Goal: Information Seeking & Learning: Learn about a topic

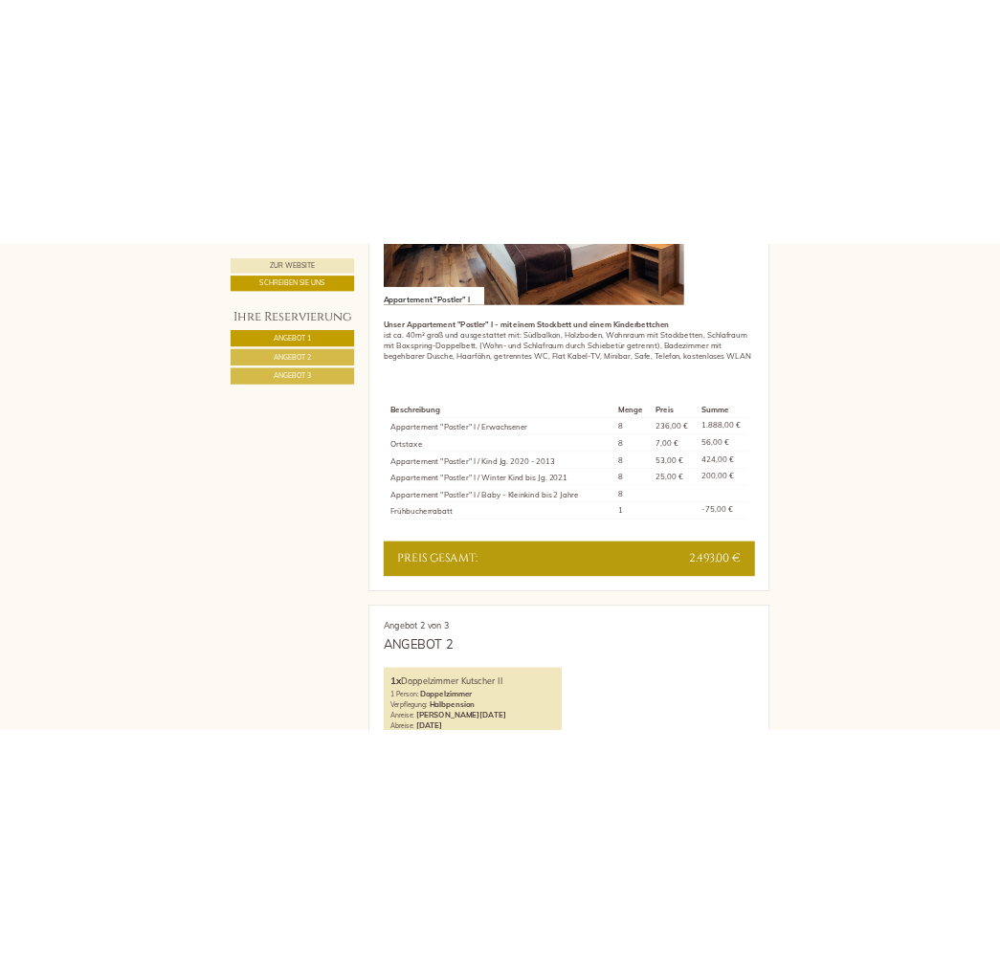
scroll to position [1629, 0]
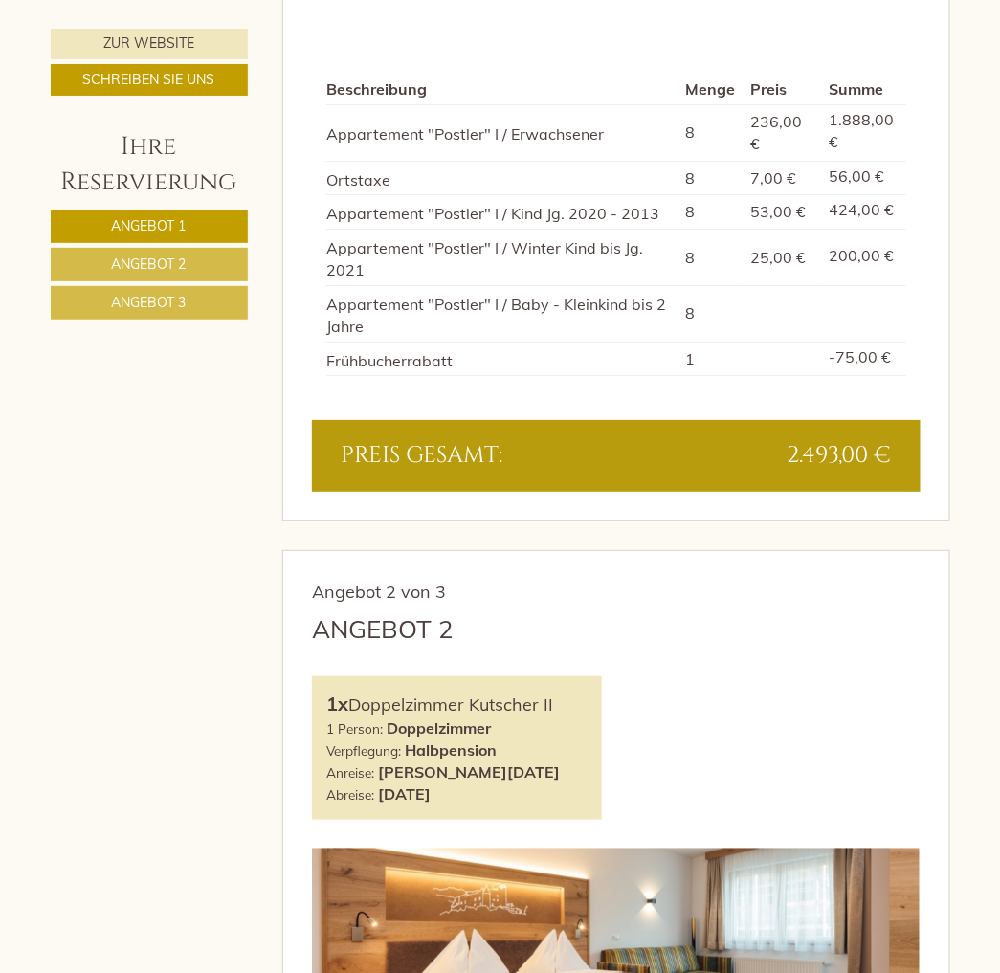
click at [327, 612] on div "Angebot 2" at bounding box center [383, 629] width 142 height 35
click at [377, 342] on td "Frühbucherrabatt" at bounding box center [502, 359] width 352 height 34
click at [446, 357] on div "Beschreibung Menge Preis Summe Appartement "Postler" I / Erwachsener 8 236,00 €…" at bounding box center [616, 226] width 609 height 390
click at [348, 342] on td "Frühbucherrabatt" at bounding box center [502, 359] width 352 height 34
click at [432, 361] on div "Beschreibung Menge Preis Summe Appartement "Postler" I / Erwachsener 8 236,00 €…" at bounding box center [616, 226] width 609 height 390
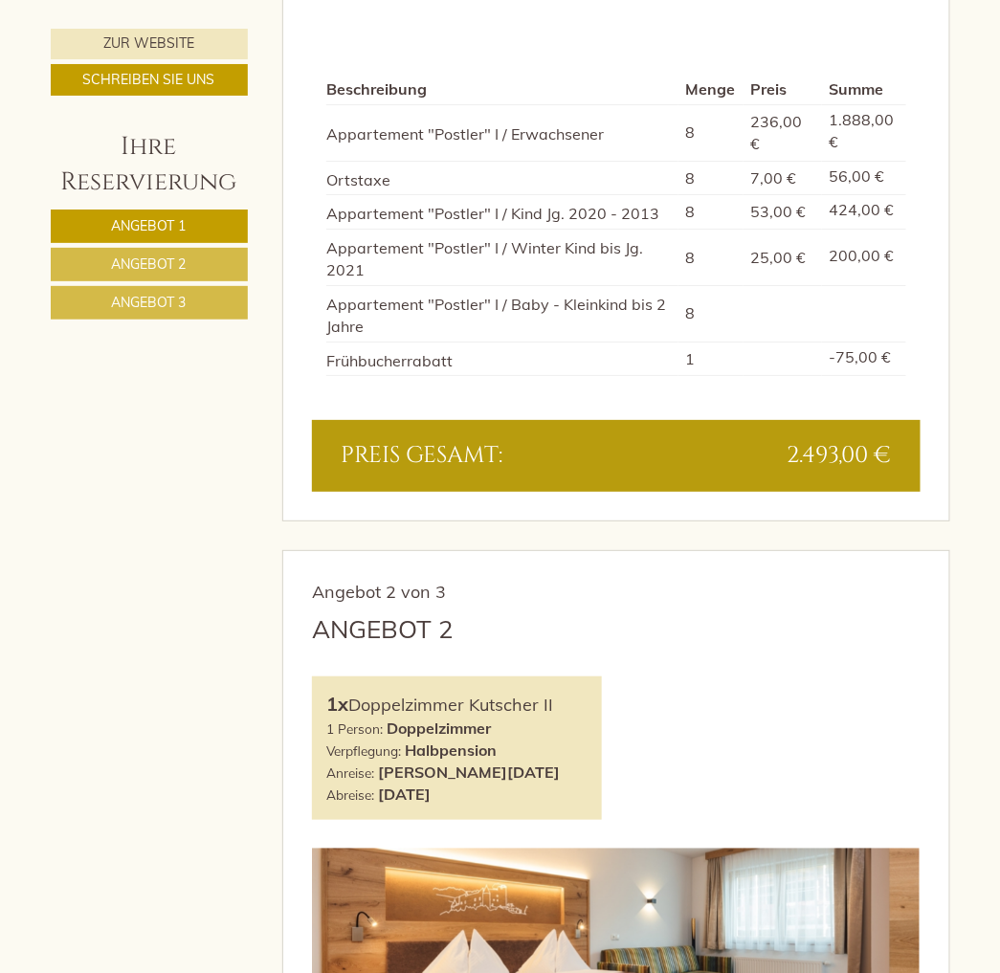
click at [464, 342] on td "Frühbucherrabatt" at bounding box center [502, 359] width 352 height 34
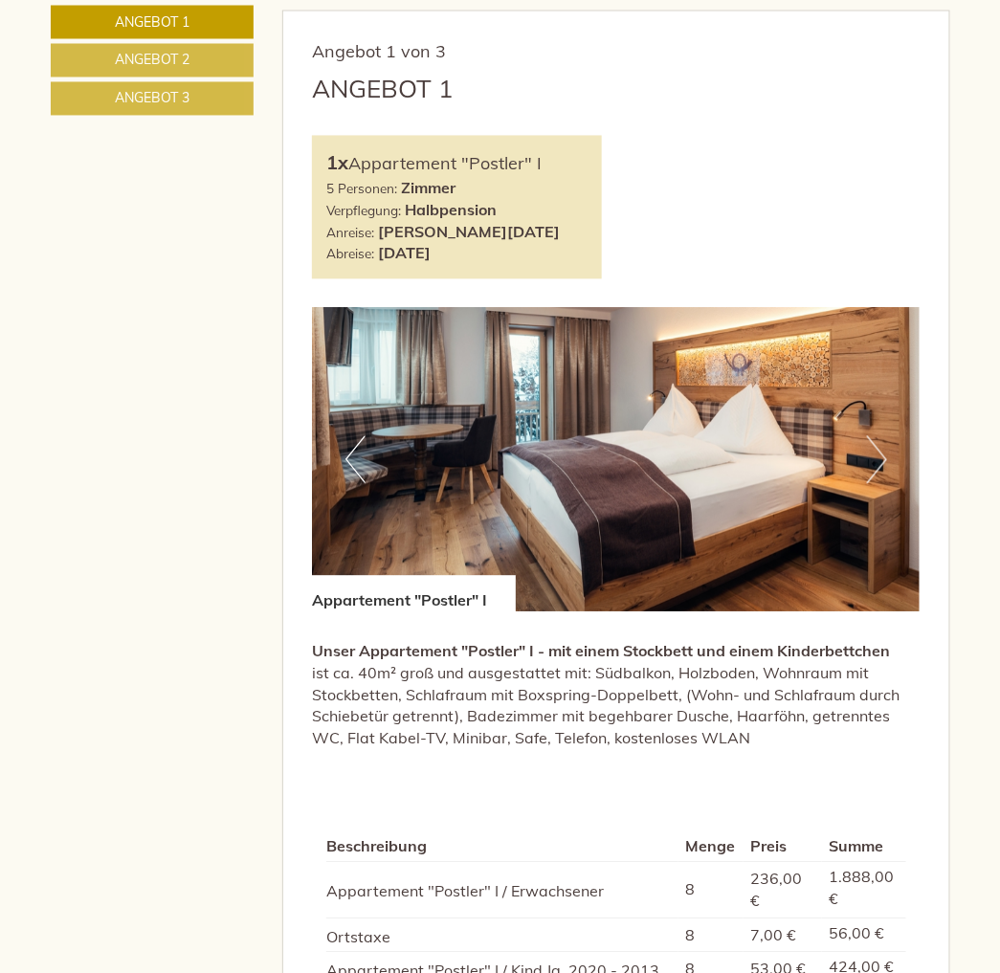
scroll to position [957, 0]
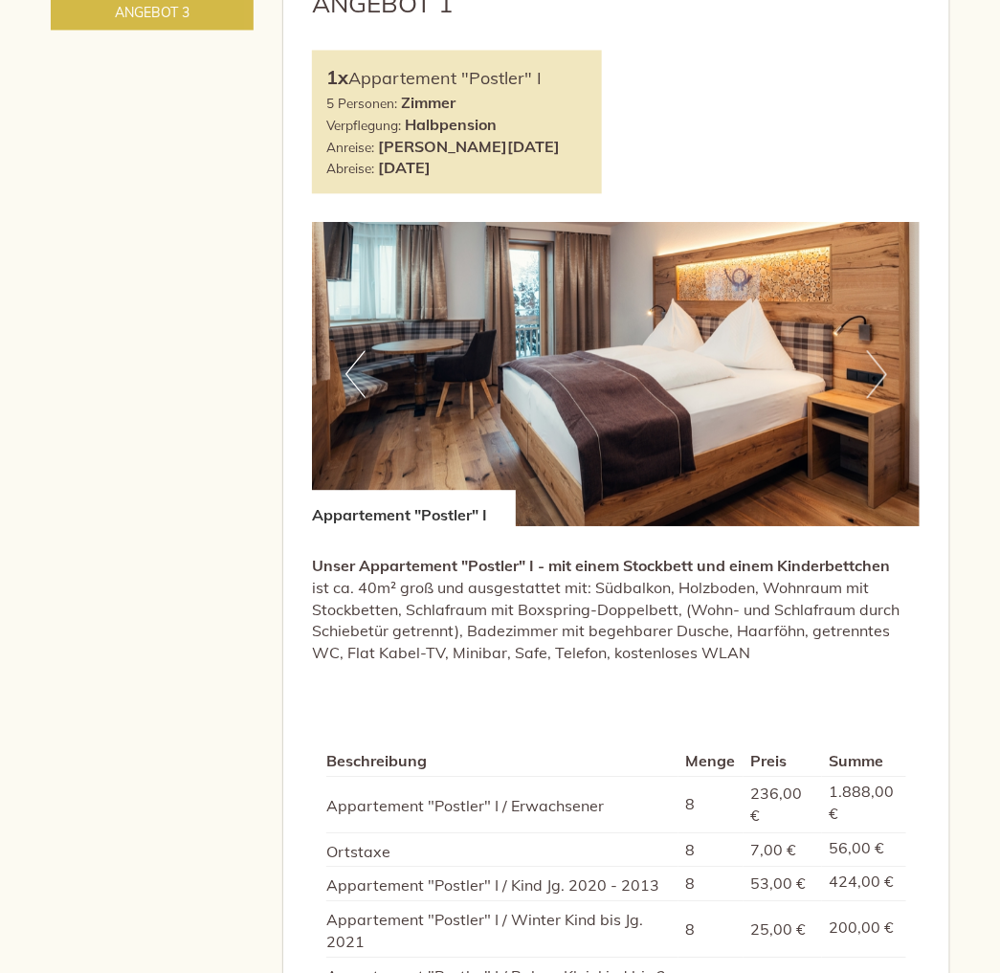
click at [417, 526] on div "Unser Appartement "Postler" I - mit einem Stockbett und einem Kinderbettchen is…" at bounding box center [616, 614] width 609 height 176
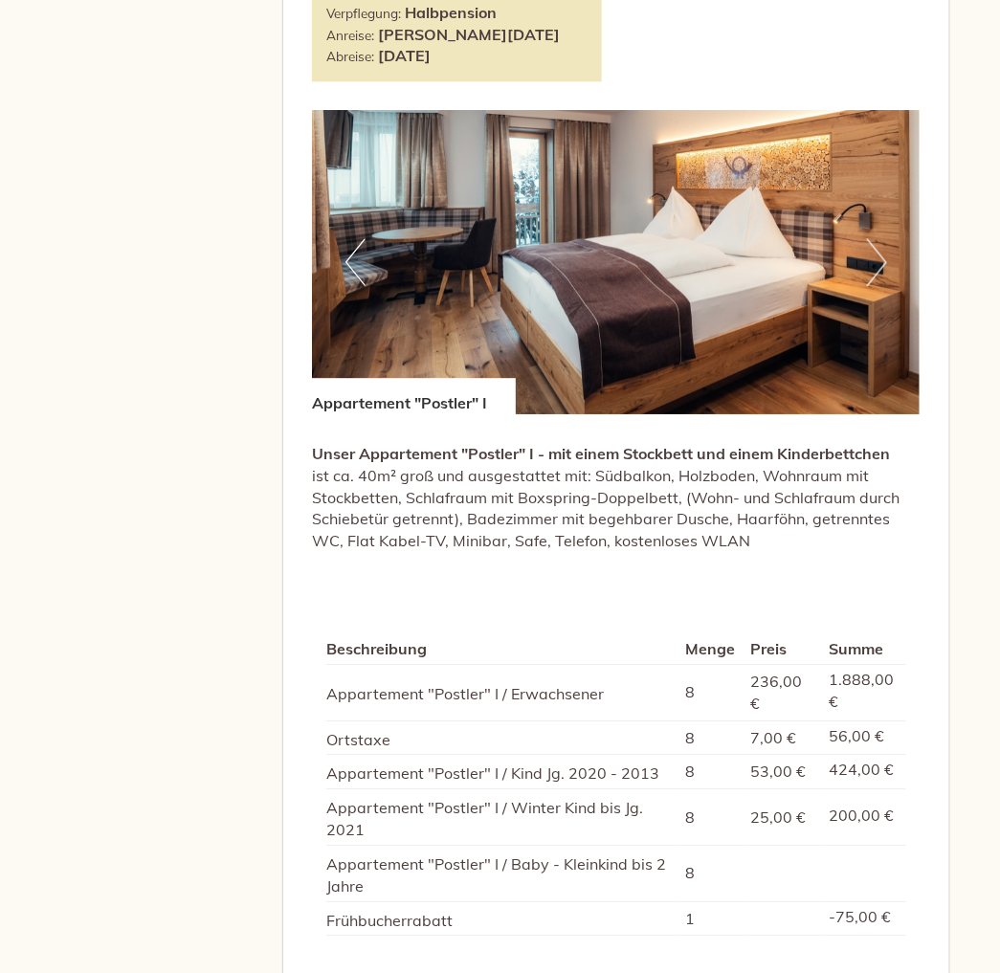
scroll to position [1170, 0]
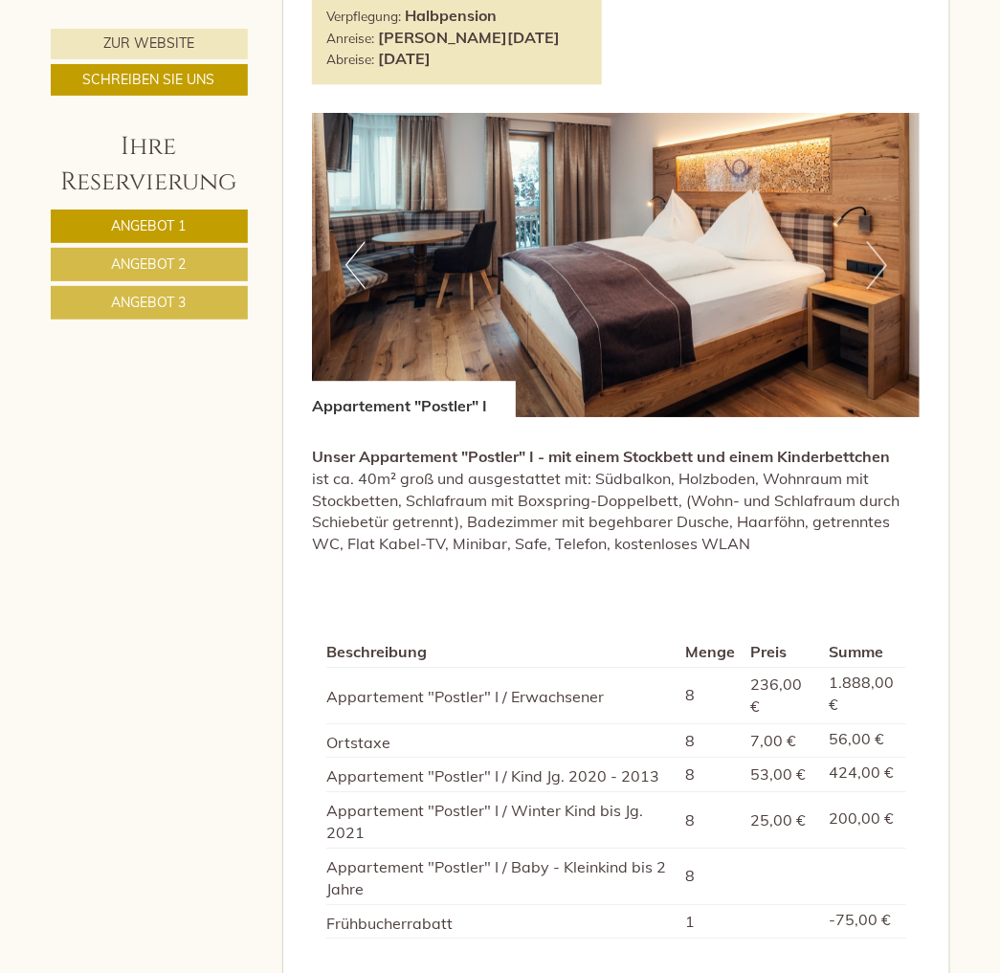
scroll to position [1063, 0]
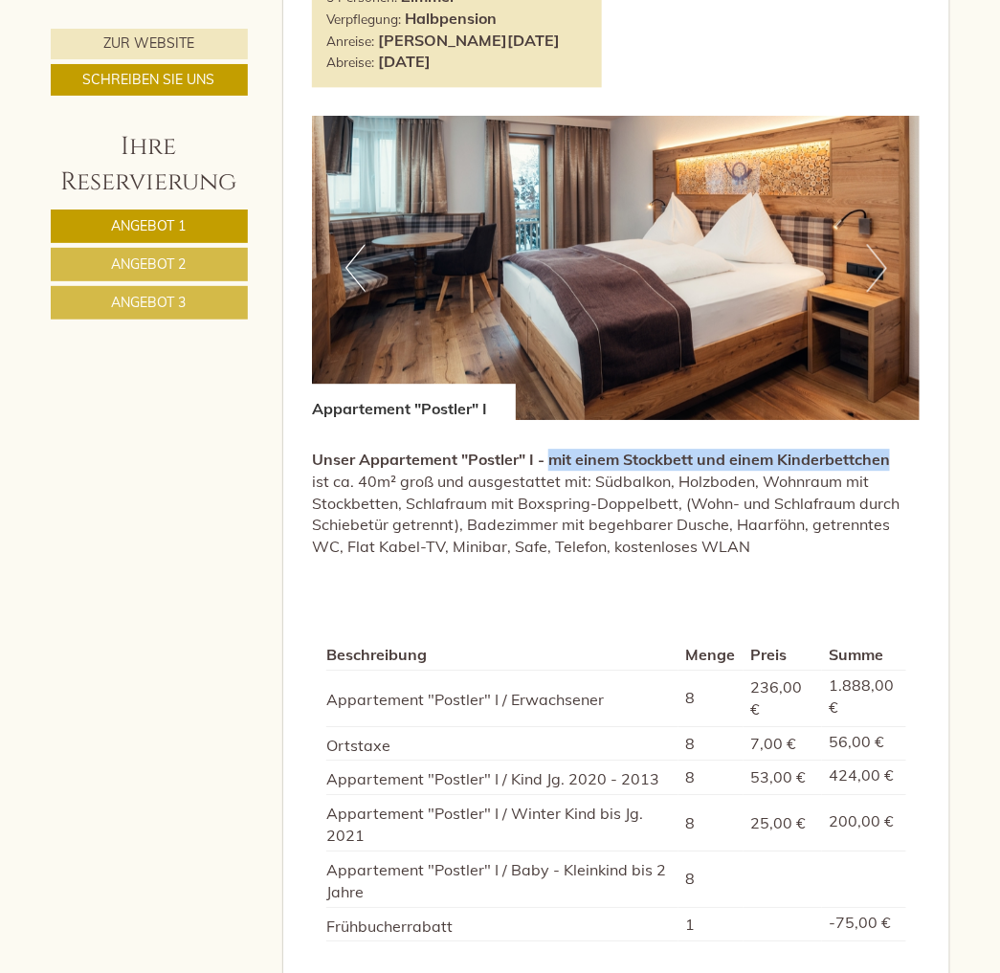
drag, startPoint x: 551, startPoint y: 417, endPoint x: 891, endPoint y: 412, distance: 339.8
click at [891, 449] on p "Unser Appartement "Postler" I - mit einem Stockbett und einem Kinderbettchen is…" at bounding box center [616, 503] width 609 height 109
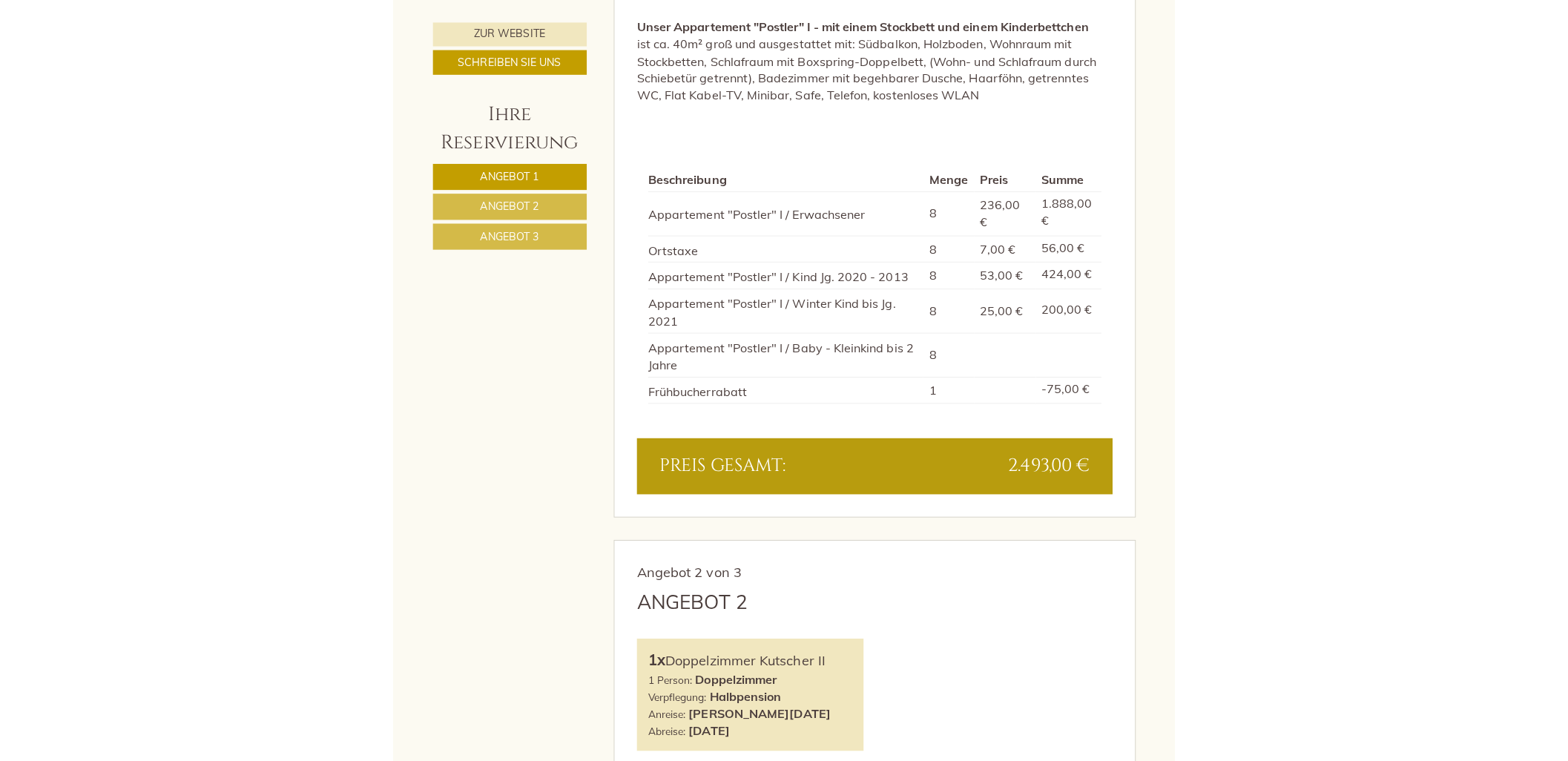
scroll to position [1071, 0]
